Goal: Navigation & Orientation: Find specific page/section

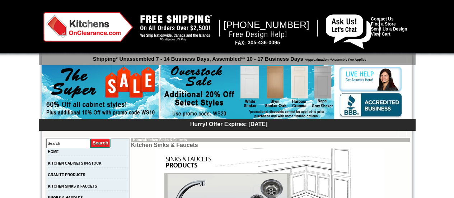
click at [292, 98] on img at bounding box center [248, 92] width 174 height 55
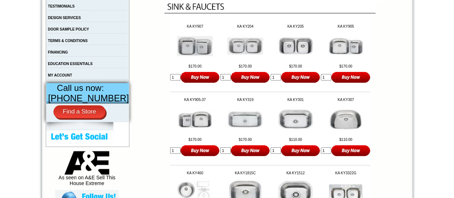
scroll to position [77, 0]
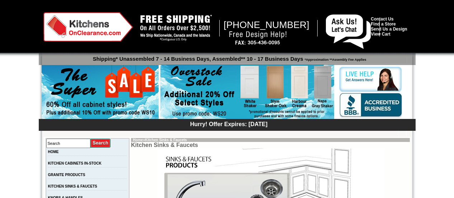
scroll to position [36, 0]
